Goal: Navigation & Orientation: Find specific page/section

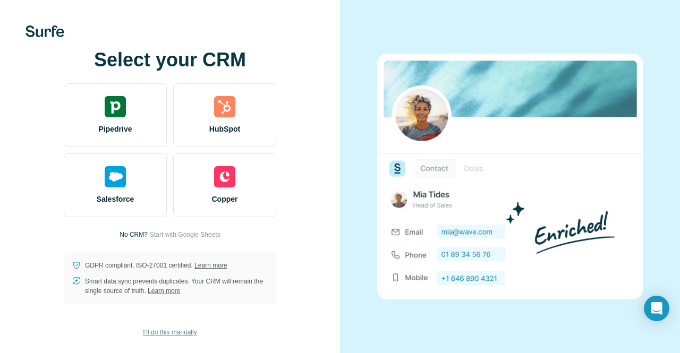
click at [181, 333] on span "I’ll do this manually" at bounding box center [170, 333] width 54 height 10
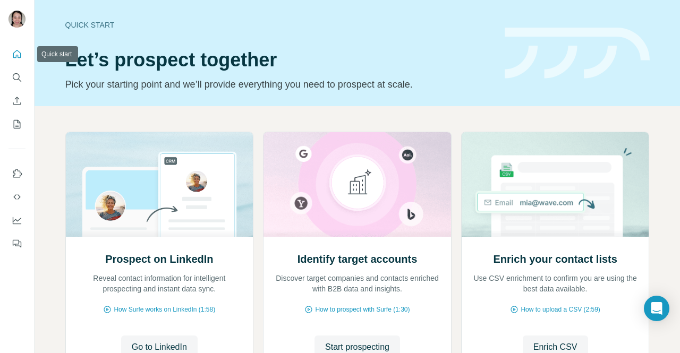
click at [16, 54] on icon "Quick start" at bounding box center [17, 54] width 11 height 11
click at [13, 174] on icon "Use Surfe on LinkedIn" at bounding box center [17, 173] width 11 height 11
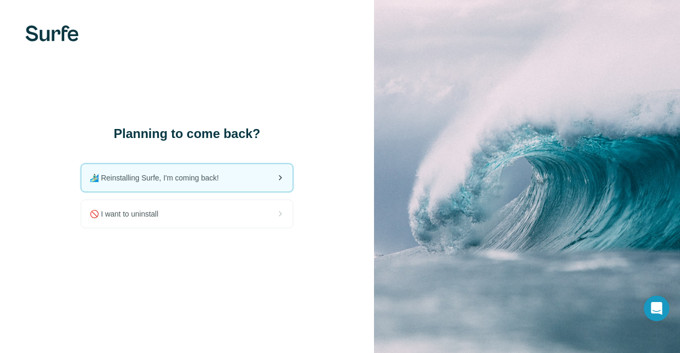
click at [203, 179] on span "🏄🏻‍♂️ Reinstalling Surfe, I'm coming back!" at bounding box center [158, 178] width 137 height 11
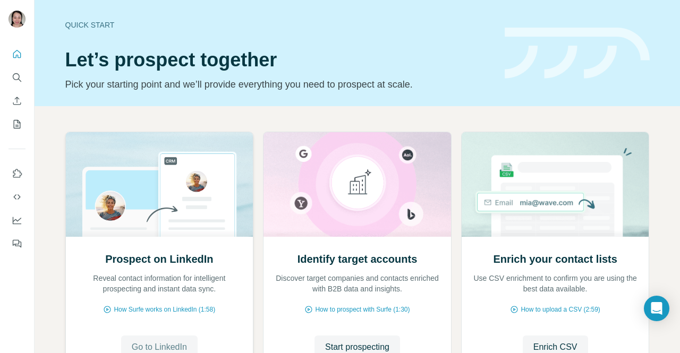
click at [151, 347] on span "Go to LinkedIn" at bounding box center [159, 347] width 55 height 13
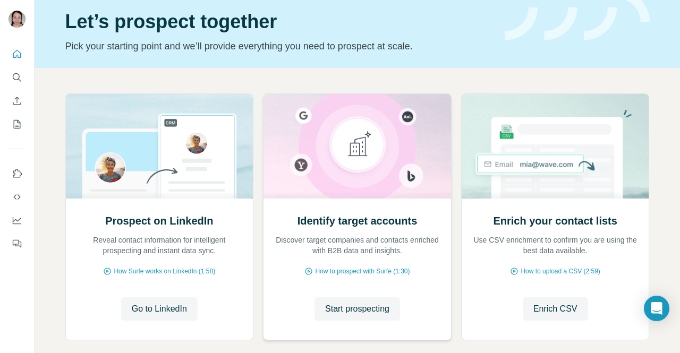
scroll to position [53, 0]
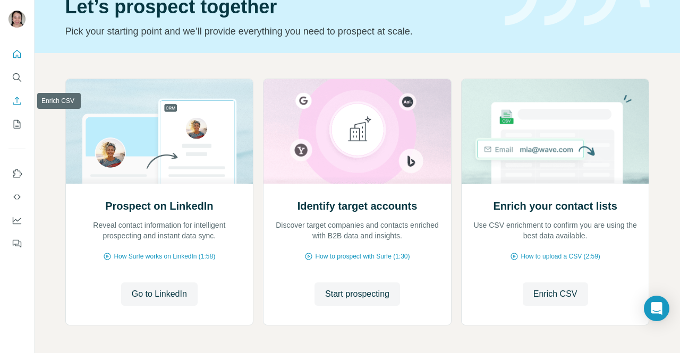
click at [18, 99] on icon "Enrich CSV" at bounding box center [17, 101] width 11 height 11
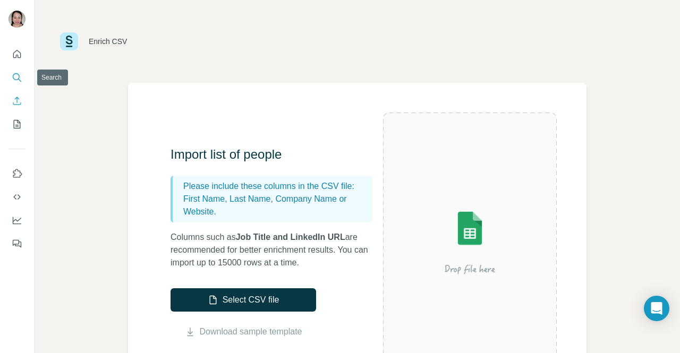
click at [16, 73] on icon "Search" at bounding box center [16, 76] width 7 height 7
click at [21, 56] on icon "Quick start" at bounding box center [17, 54] width 8 height 8
